Goal: Information Seeking & Learning: Learn about a topic

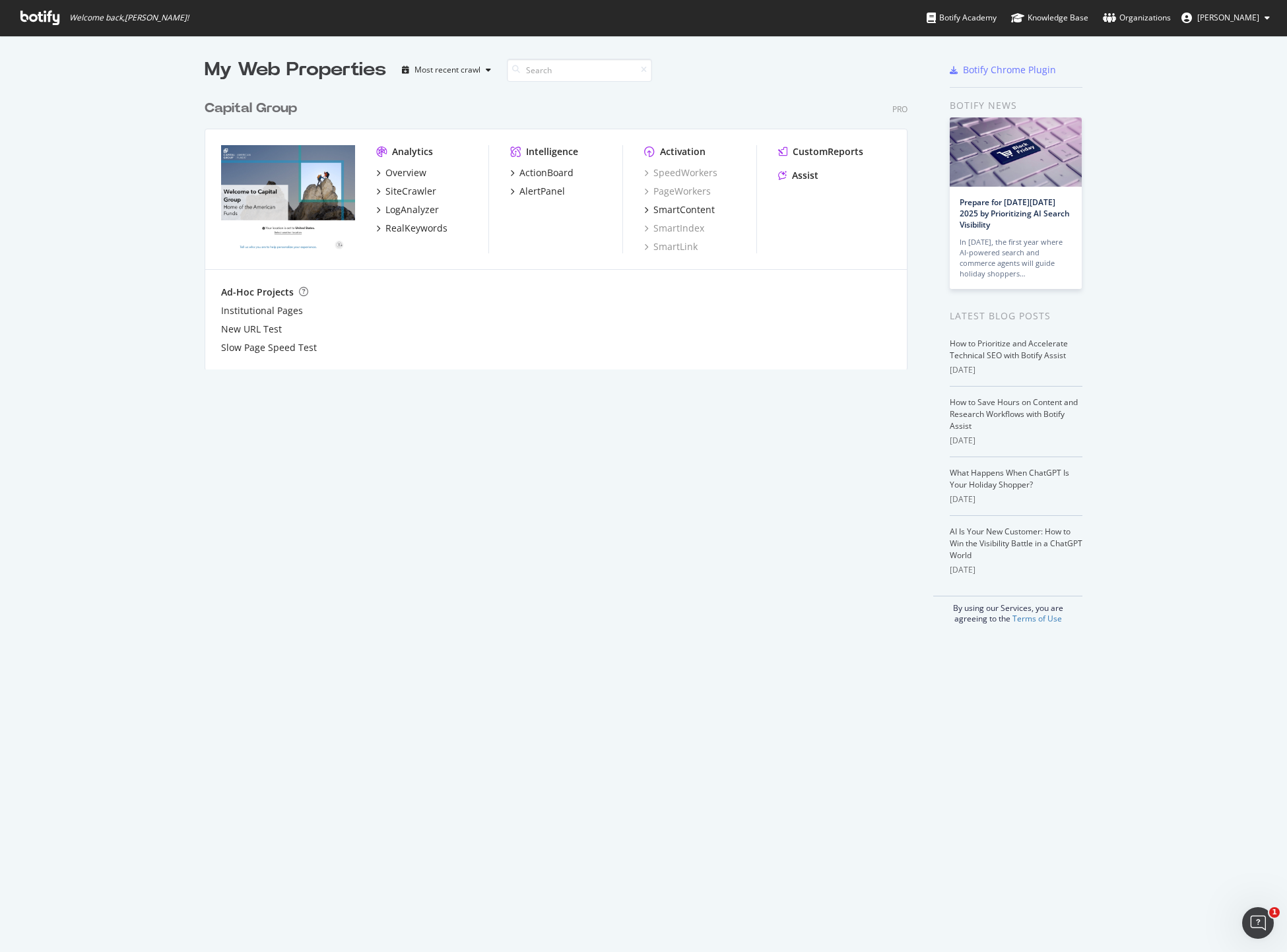
click at [407, 183] on div "Overview SiteCrawler LogAnalyzer RealKeywords" at bounding box center [432, 200] width 112 height 68
click at [410, 189] on div "SiteCrawler" at bounding box center [411, 191] width 51 height 13
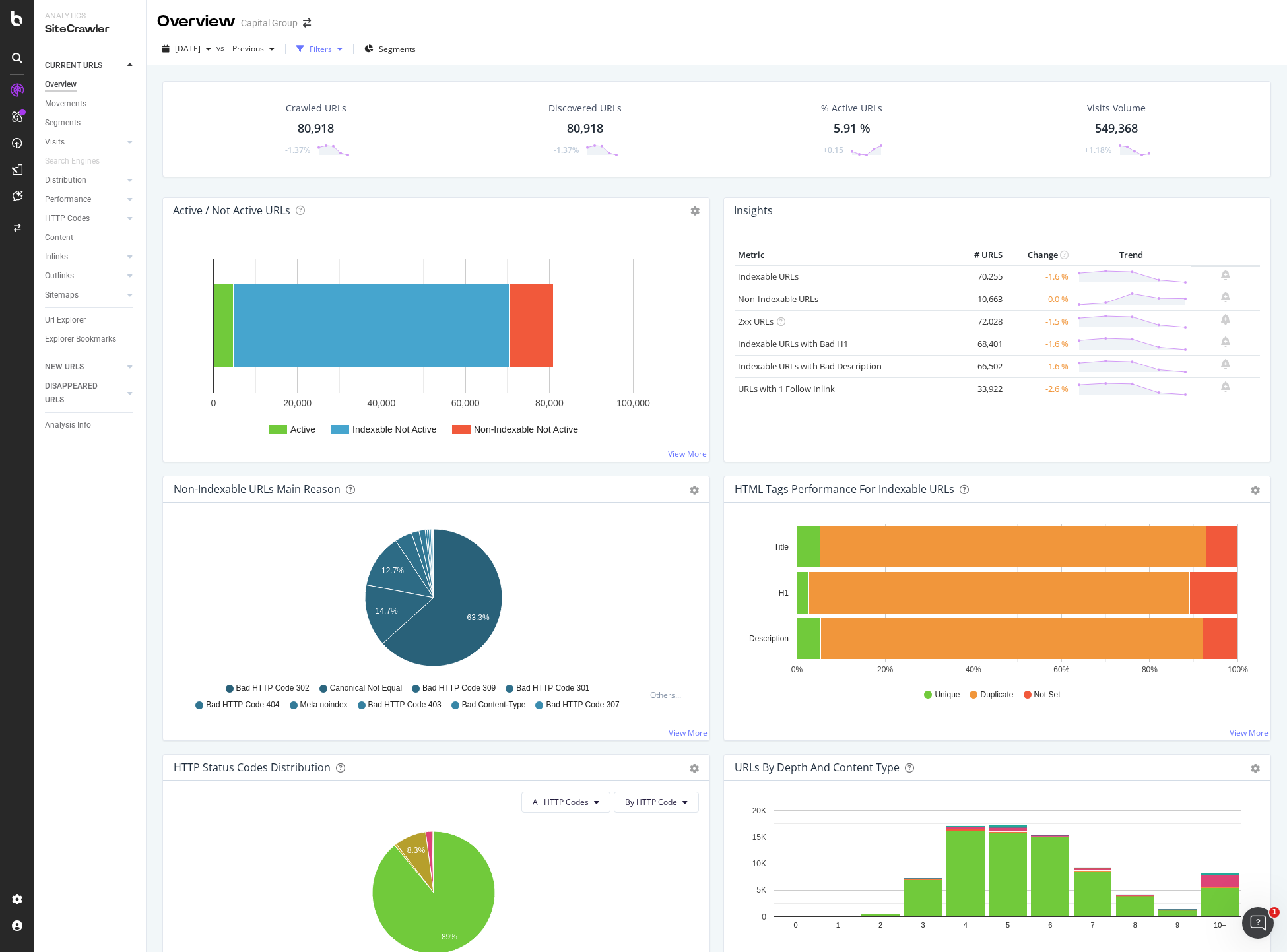
click at [310, 47] on div "button" at bounding box center [300, 48] width 18 height 18
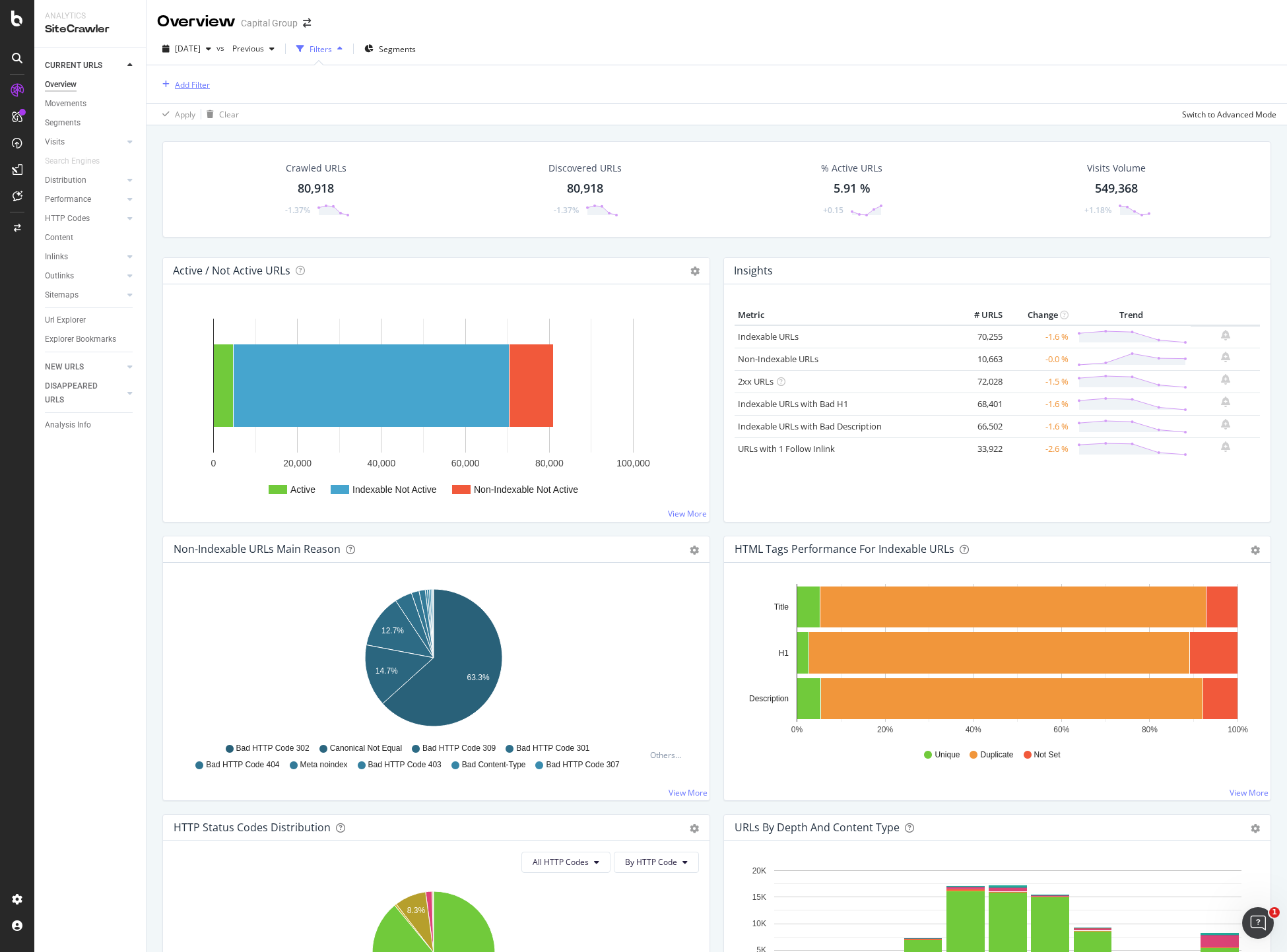
click at [189, 87] on div "Add Filter" at bounding box center [192, 84] width 35 height 11
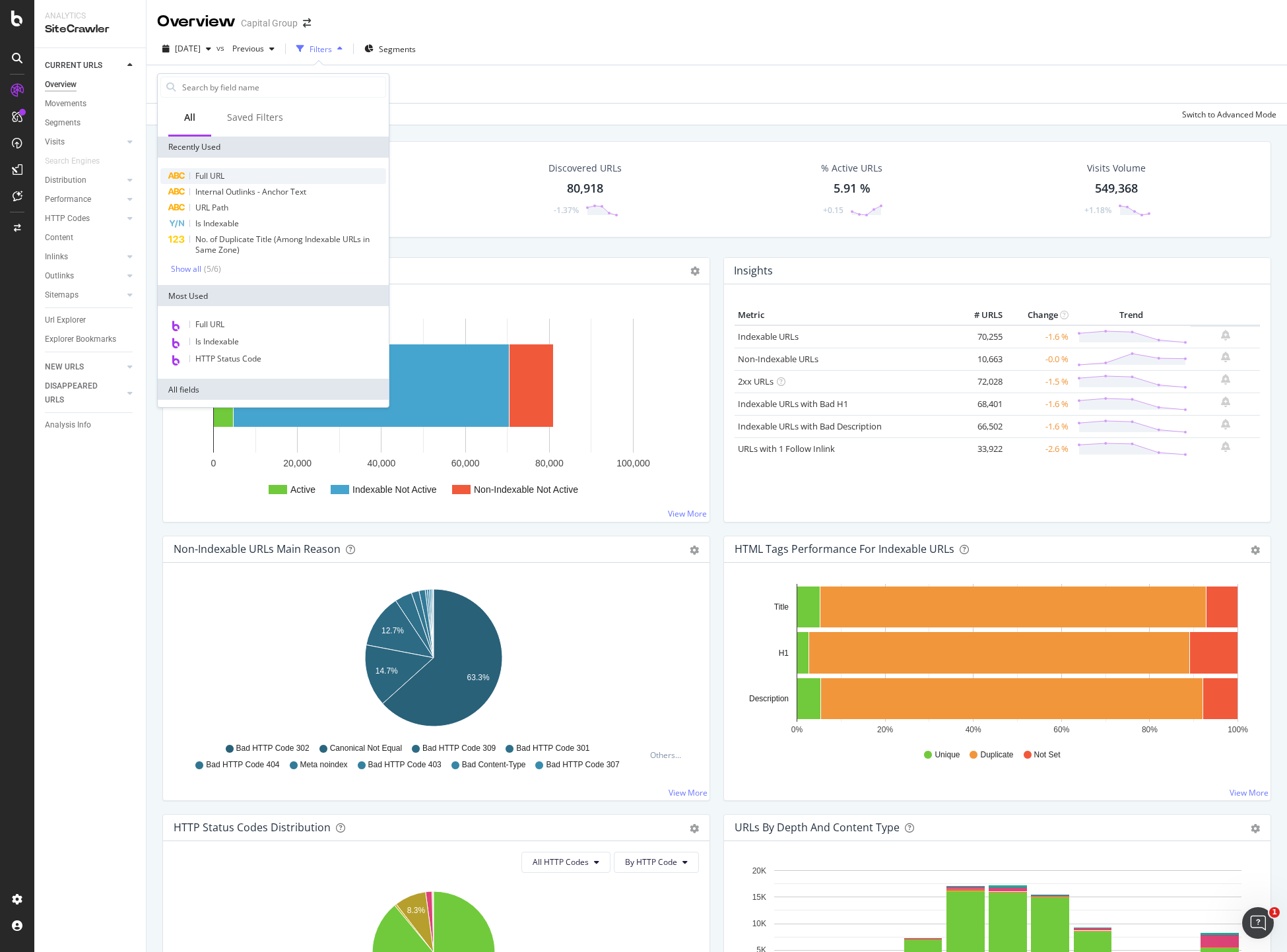
click at [204, 173] on span "Full URL" at bounding box center [209, 175] width 29 height 11
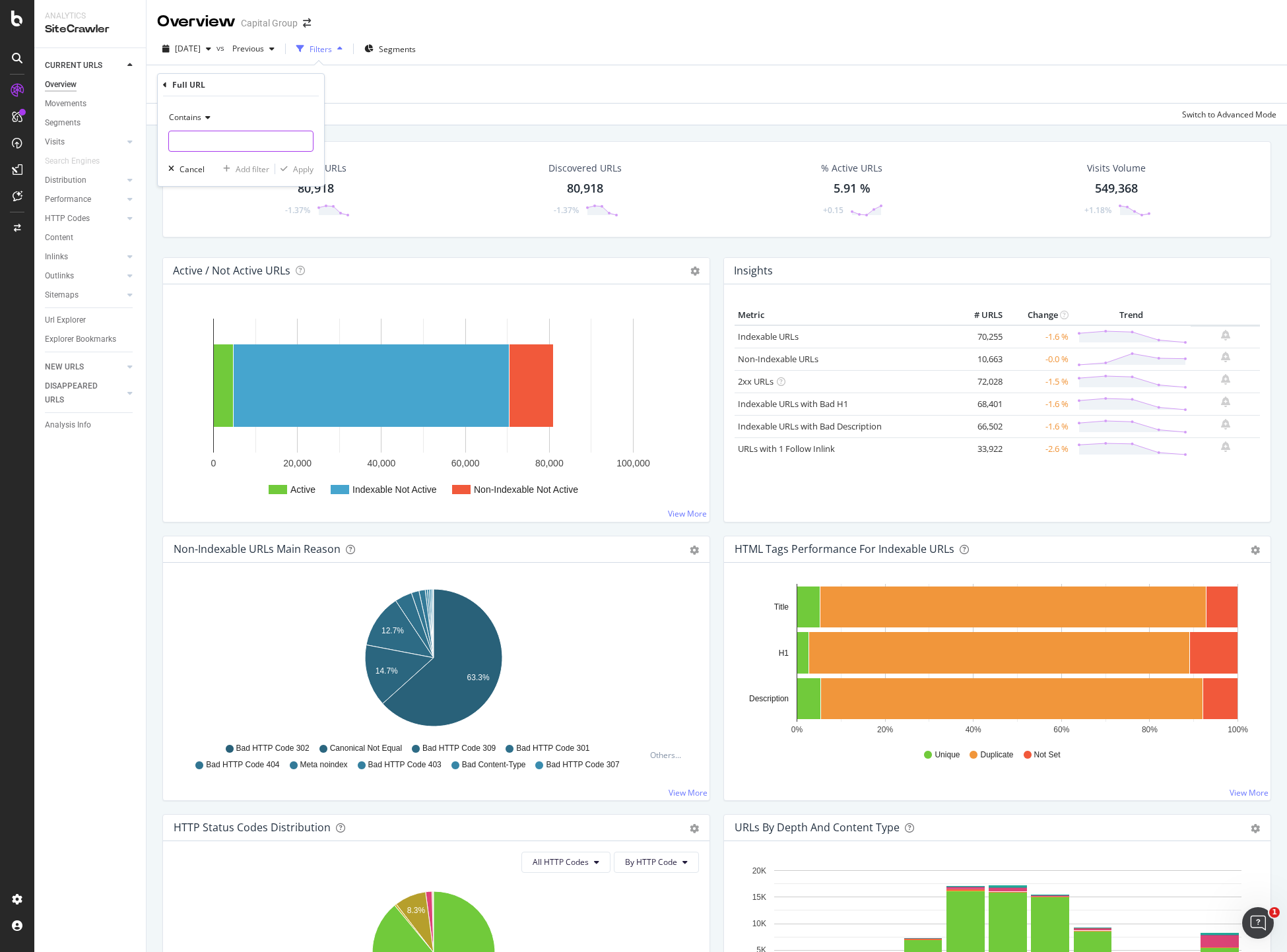
click at [254, 149] on input "text" at bounding box center [240, 141] width 144 height 21
paste input "https://www.capitalgroup.com/advisor/ca/en/insights/articles/4-ai-bottlenecks-c…"
type input "https://www.capitalgroup.com/advisor/ca/en/insights/articles/4-ai-bottlenecks-c…"
click at [300, 172] on div "Apply" at bounding box center [303, 169] width 21 height 11
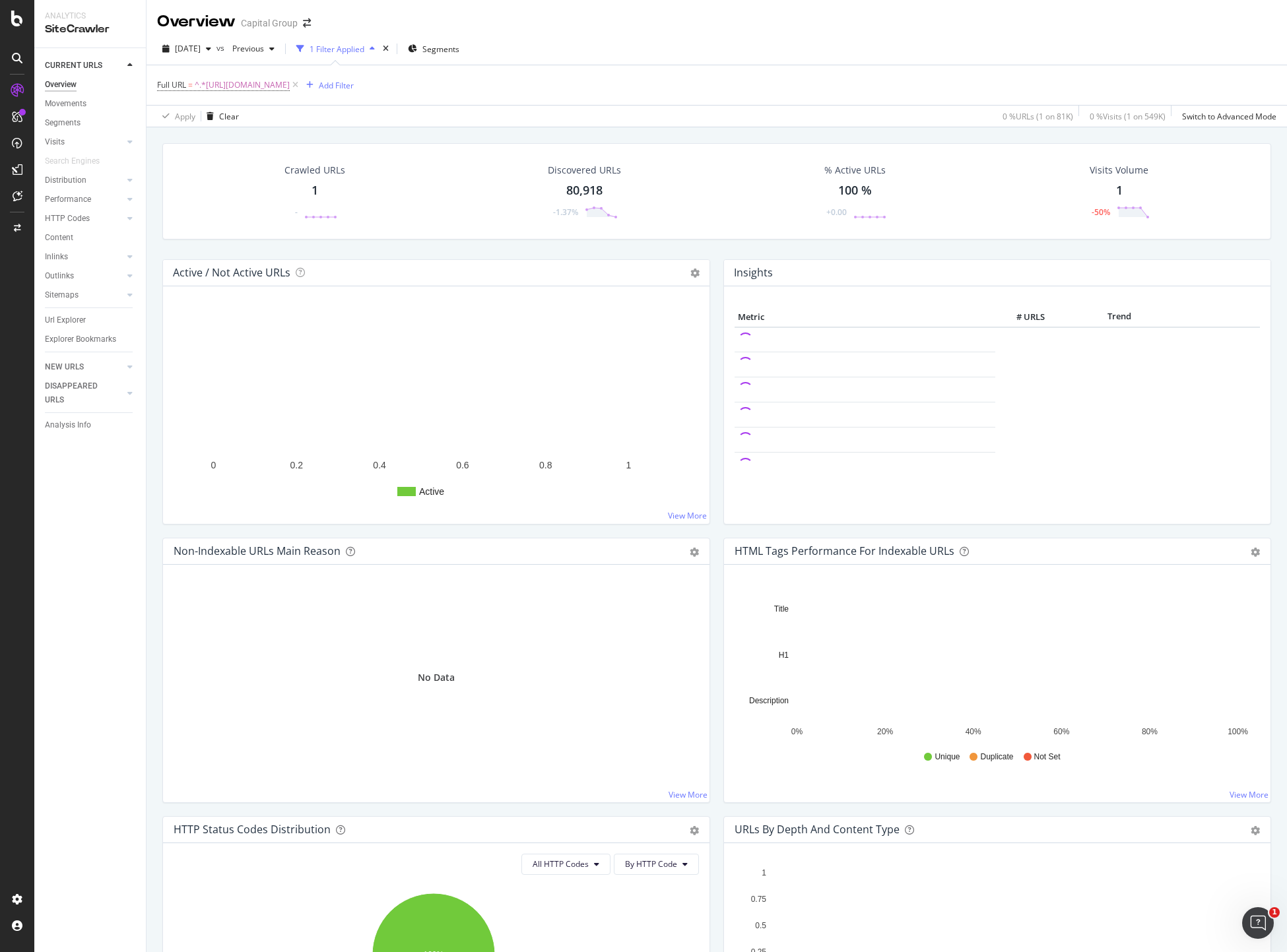
scroll to position [660, 0]
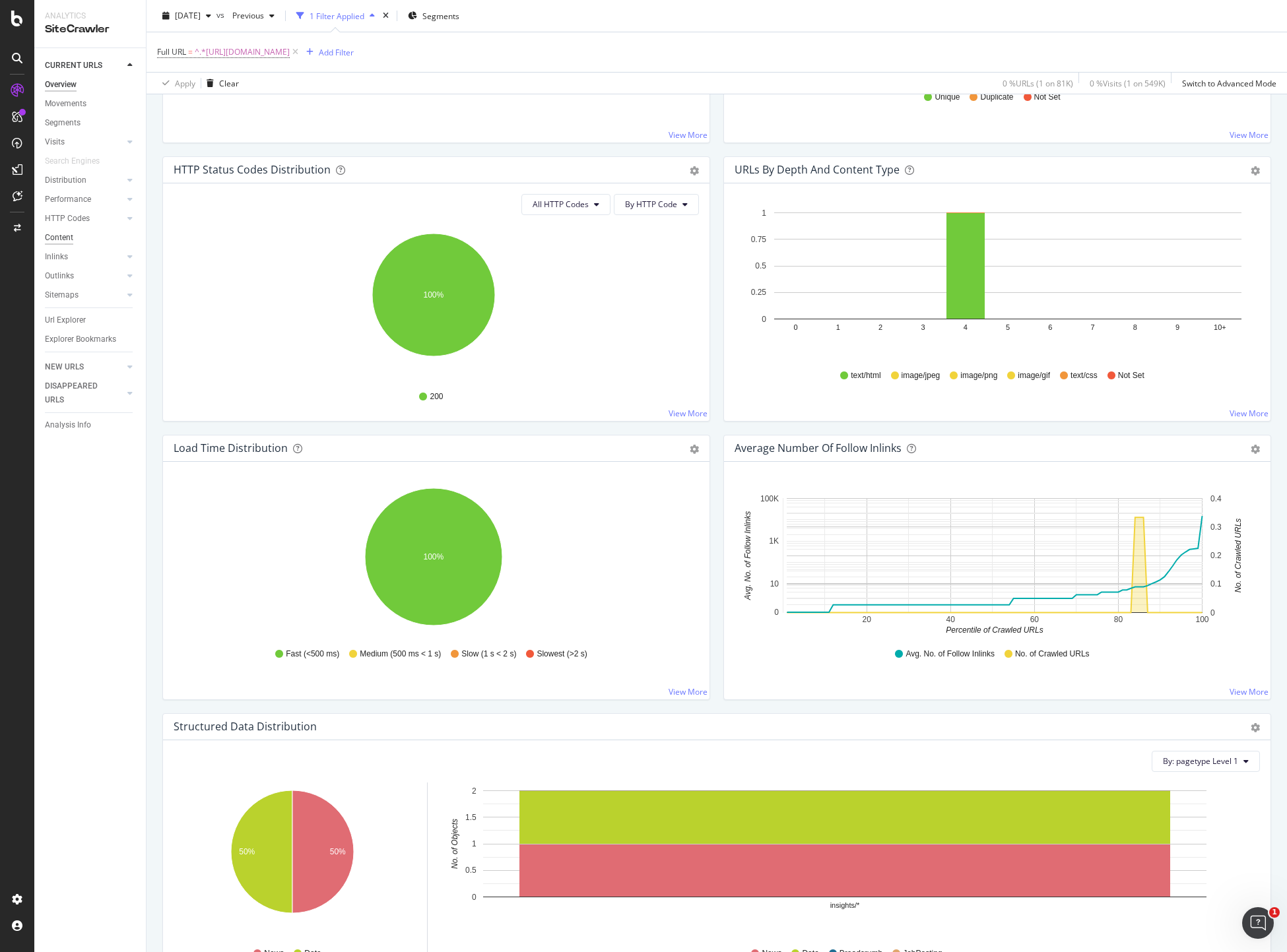
click at [48, 234] on div "Content" at bounding box center [59, 238] width 28 height 14
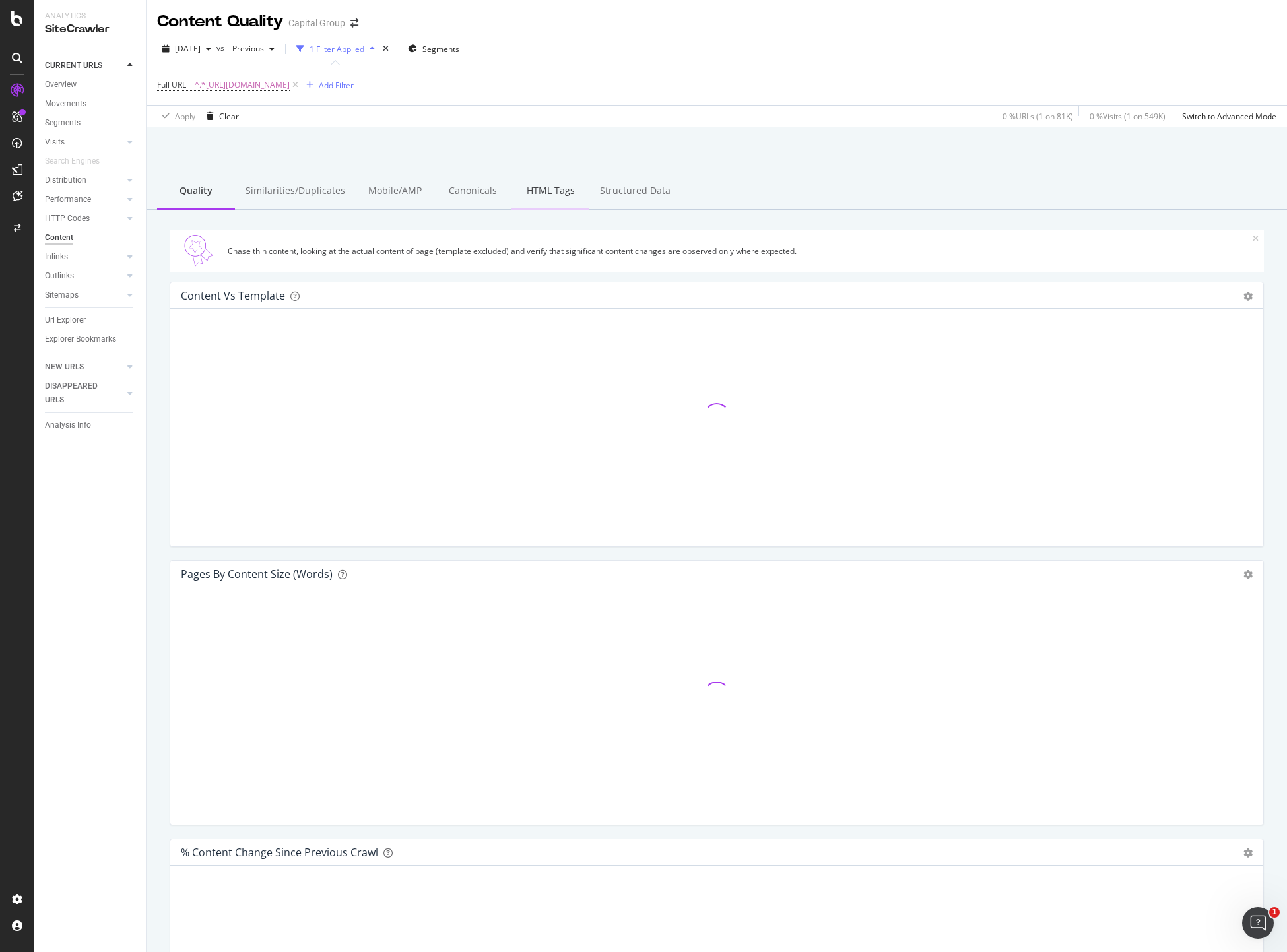
click at [512, 190] on div "HTML Tags" at bounding box center [550, 191] width 78 height 36
